Goal: Navigation & Orientation: Understand site structure

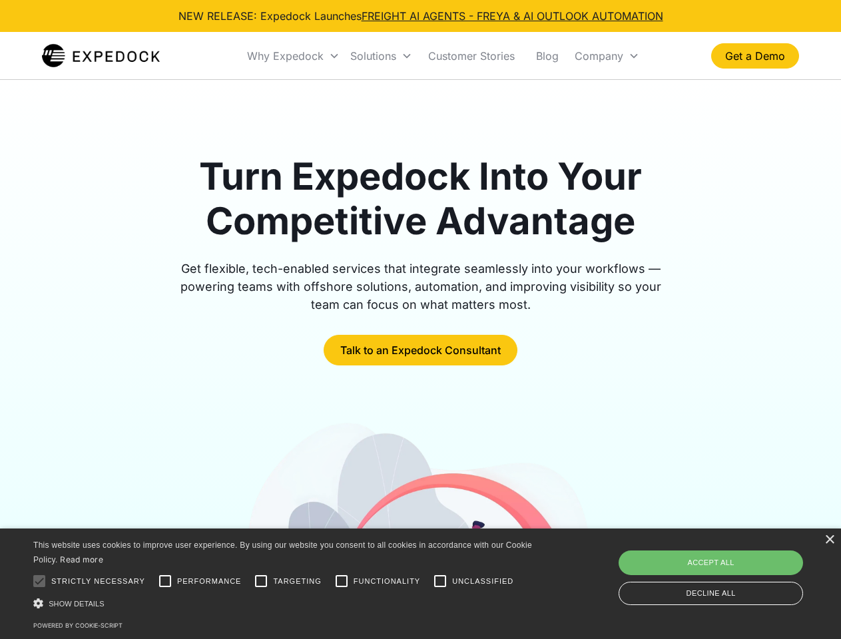
click at [294, 56] on div "Why Expedock" at bounding box center [285, 55] width 77 height 13
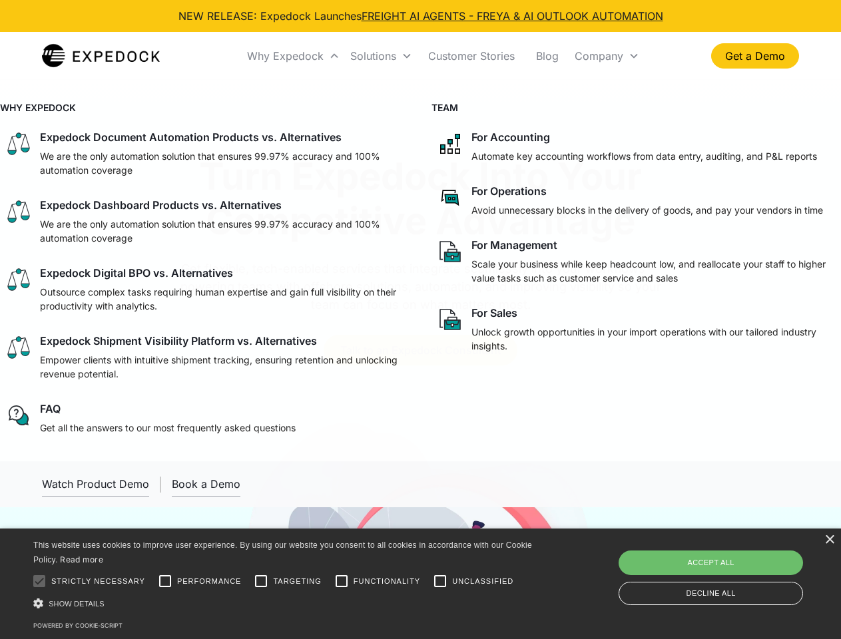
click at [381, 56] on div "Solutions" at bounding box center [373, 55] width 46 height 13
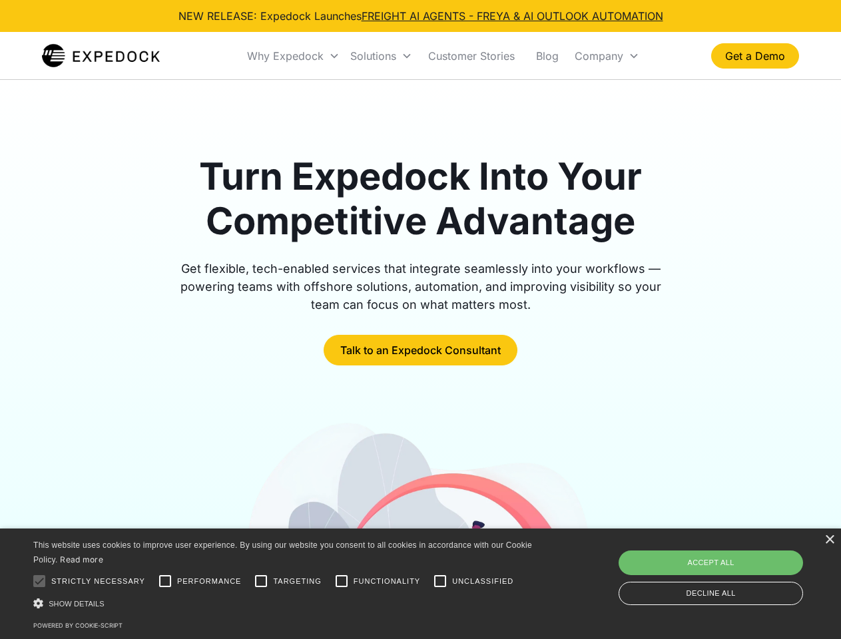
click at [607, 56] on div "Company" at bounding box center [599, 55] width 49 height 13
click at [39, 582] on div at bounding box center [39, 581] width 27 height 27
click at [165, 582] on input "Performance" at bounding box center [165, 581] width 27 height 27
checkbox input "true"
click at [261, 582] on input "Targeting" at bounding box center [261, 581] width 27 height 27
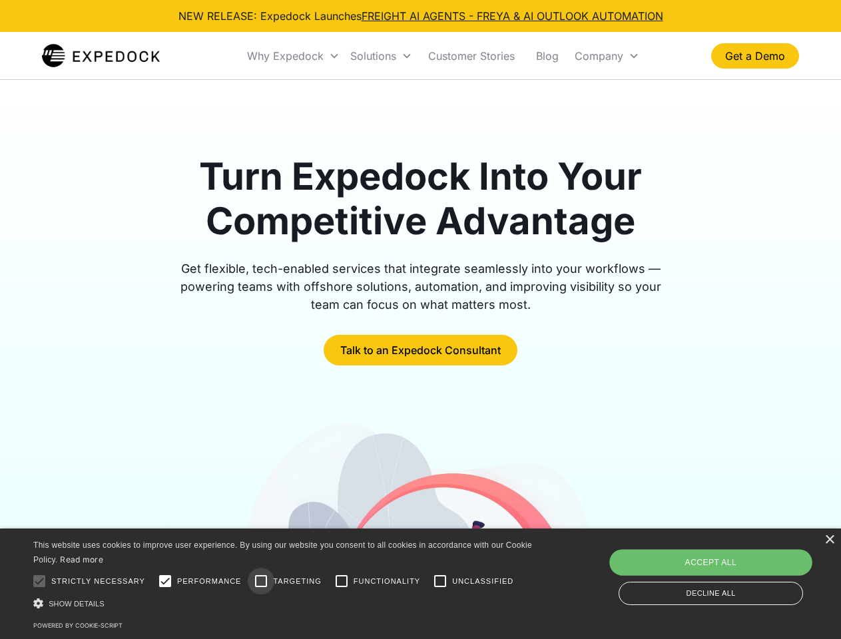
checkbox input "true"
click at [342, 582] on input "Functionality" at bounding box center [341, 581] width 27 height 27
checkbox input "true"
click at [440, 582] on input "Unclassified" at bounding box center [440, 581] width 27 height 27
checkbox input "true"
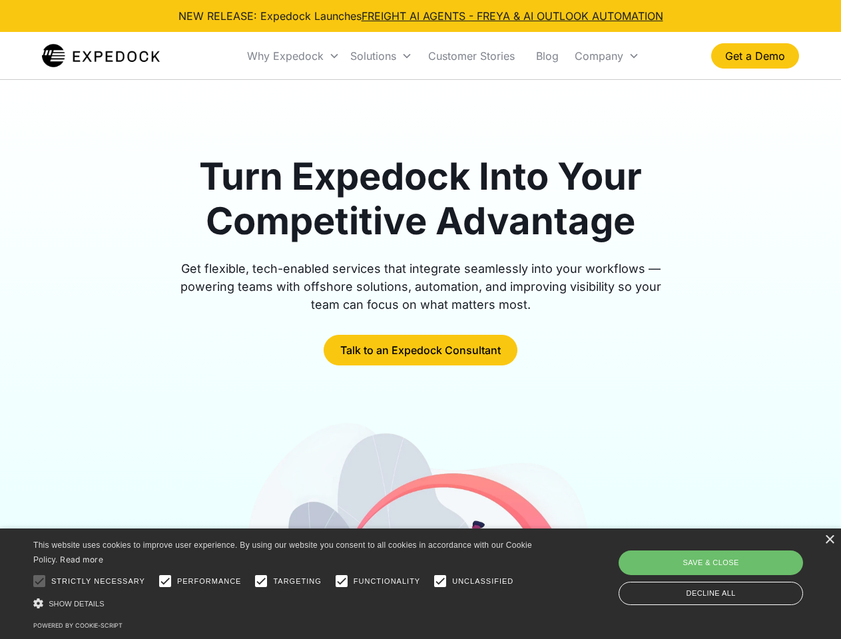
click at [285, 603] on div "Show details Hide details" at bounding box center [285, 604] width 504 height 14
